Goal: Navigation & Orientation: Find specific page/section

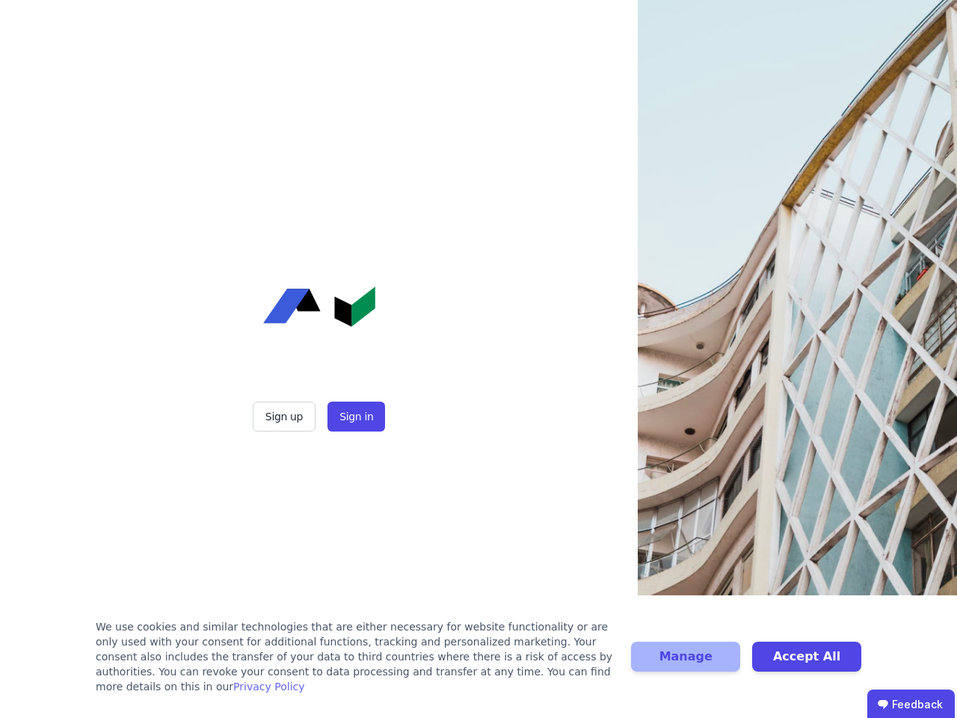
click at [479, 359] on div "Sign up Sign in" at bounding box center [319, 359] width 374 height 718
click at [286, 416] on button "Sign up" at bounding box center [284, 417] width 63 height 30
click at [354, 416] on button "Sign in" at bounding box center [357, 417] width 58 height 30
click at [479, 664] on div "We use cookies and similar technologies that are either necessary for website f…" at bounding box center [354, 656] width 517 height 75
click at [686, 664] on button "Manage" at bounding box center [685, 657] width 109 height 30
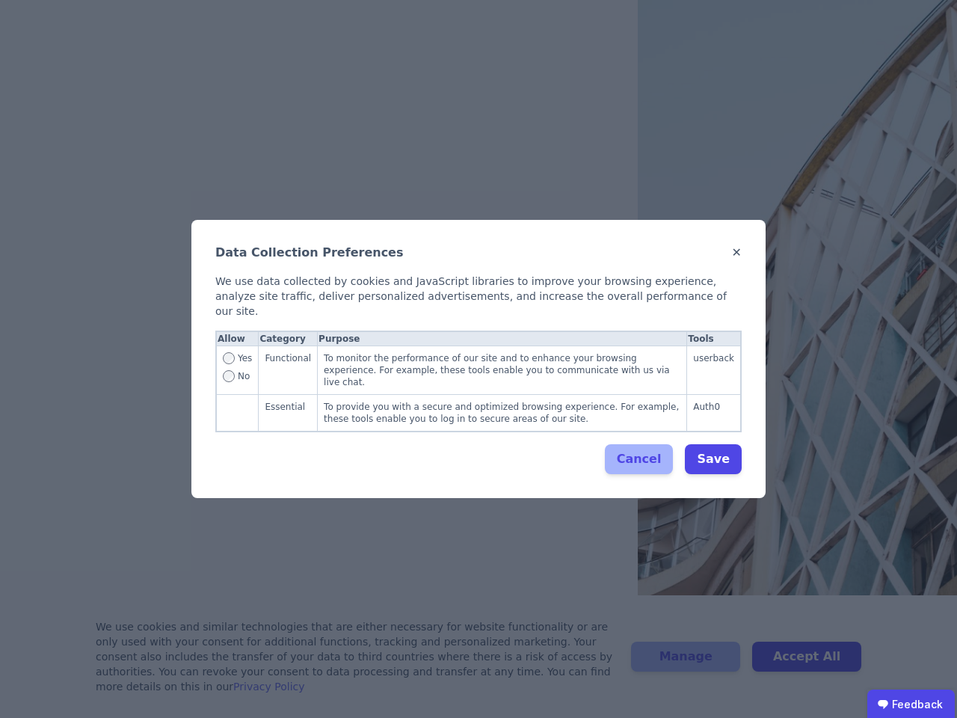
click at [807, 664] on div "Data Collection Preferences ✕ We use data collected by cookies and JavaScript l…" at bounding box center [478, 359] width 957 height 718
click at [911, 704] on ubdiv "Feedback" at bounding box center [910, 704] width 87 height 30
